Goal: Find specific page/section: Find specific page/section

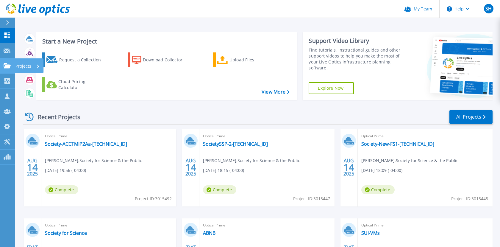
click at [6, 66] on icon at bounding box center [7, 65] width 7 height 5
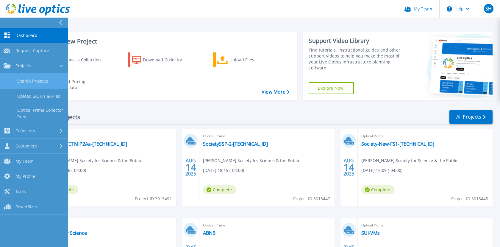
click at [27, 81] on link "Search Projects" at bounding box center [34, 81] width 68 height 15
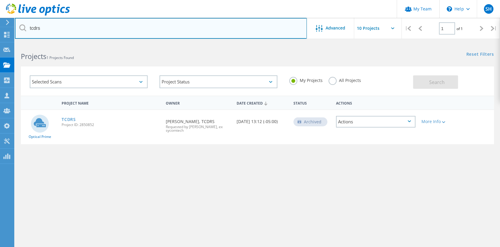
click at [47, 29] on input "tcdrs" at bounding box center [161, 28] width 292 height 21
type input "t"
type input "acnr"
